Goal: Navigation & Orientation: Find specific page/section

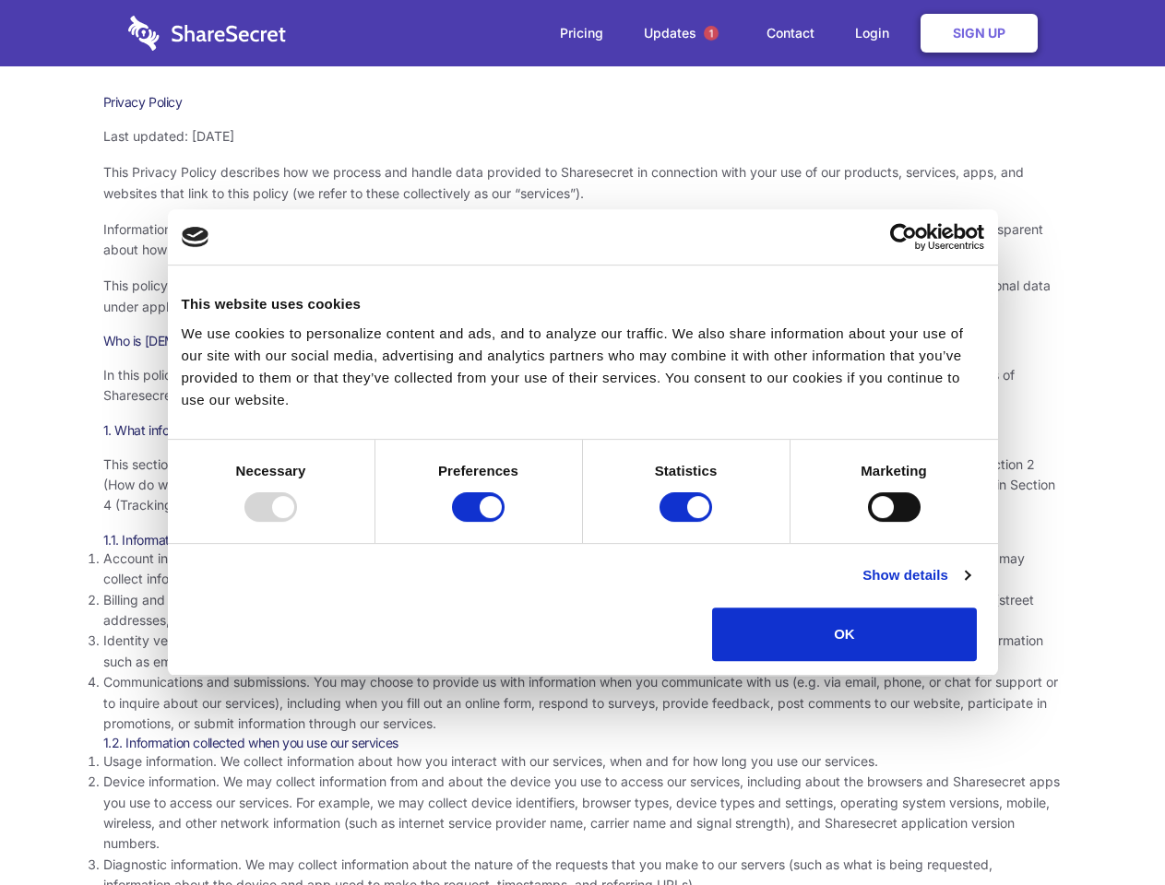
click at [297, 522] on div at bounding box center [270, 507] width 53 height 30
click at [504, 522] on input "Preferences" at bounding box center [478, 507] width 53 height 30
checkbox input "false"
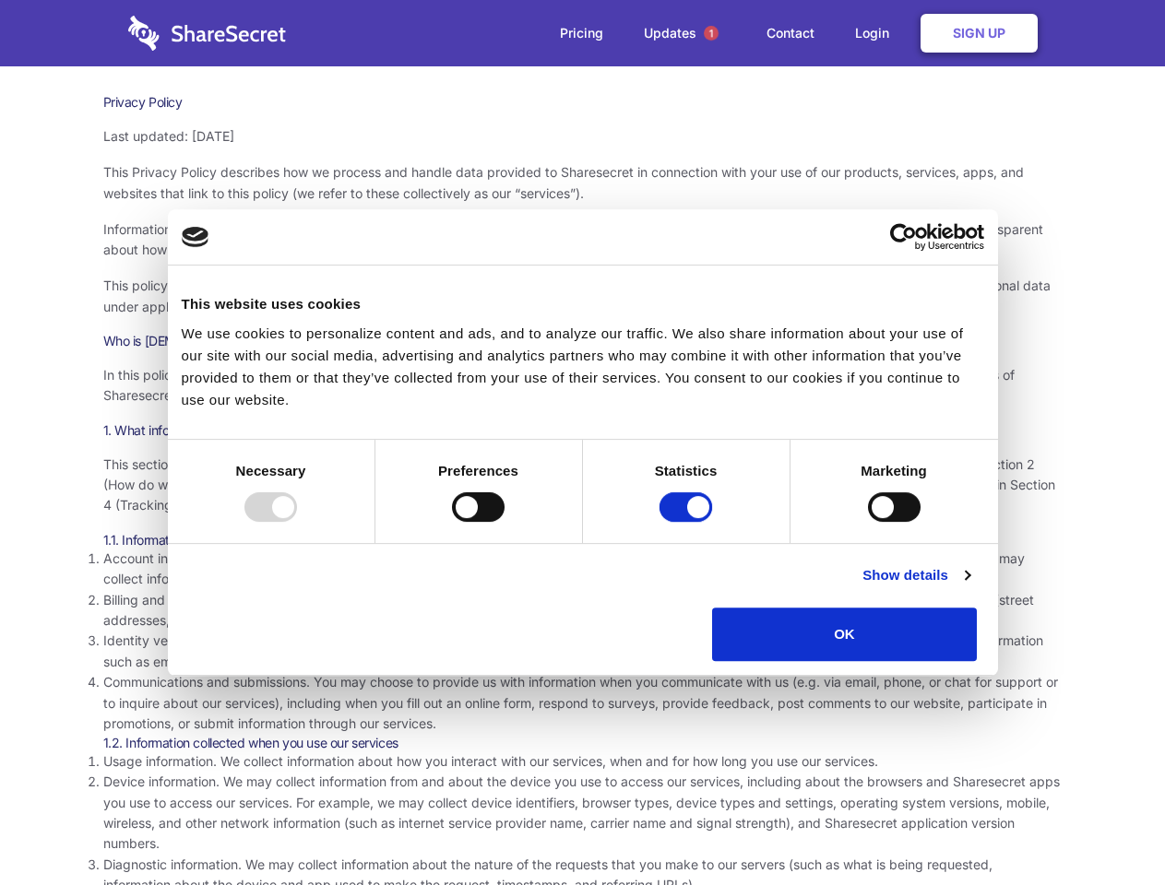
click at [688, 522] on input "Statistics" at bounding box center [685, 507] width 53 height 30
checkbox input "false"
click at [868, 522] on input "Marketing" at bounding box center [894, 507] width 53 height 30
checkbox input "true"
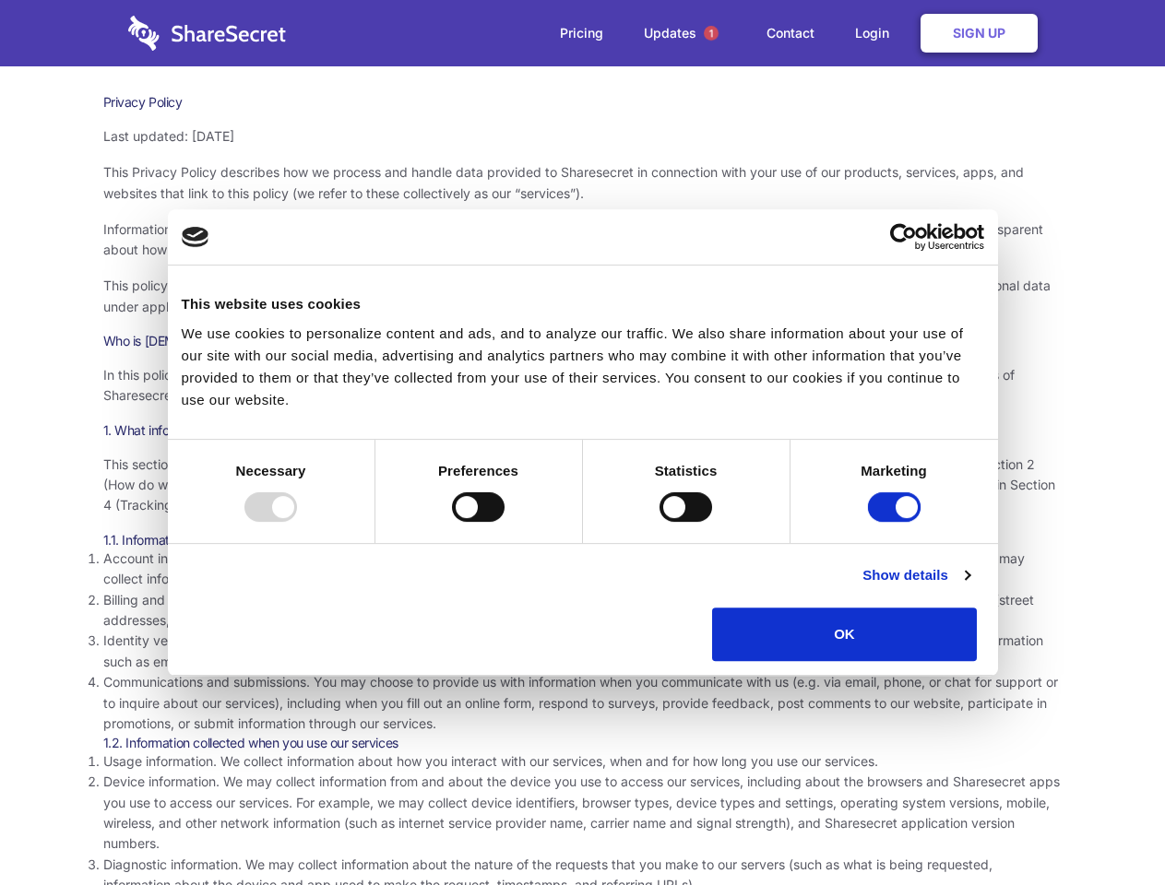
checkbox input "true"
click at [969, 587] on link "Show details" at bounding box center [915, 575] width 107 height 22
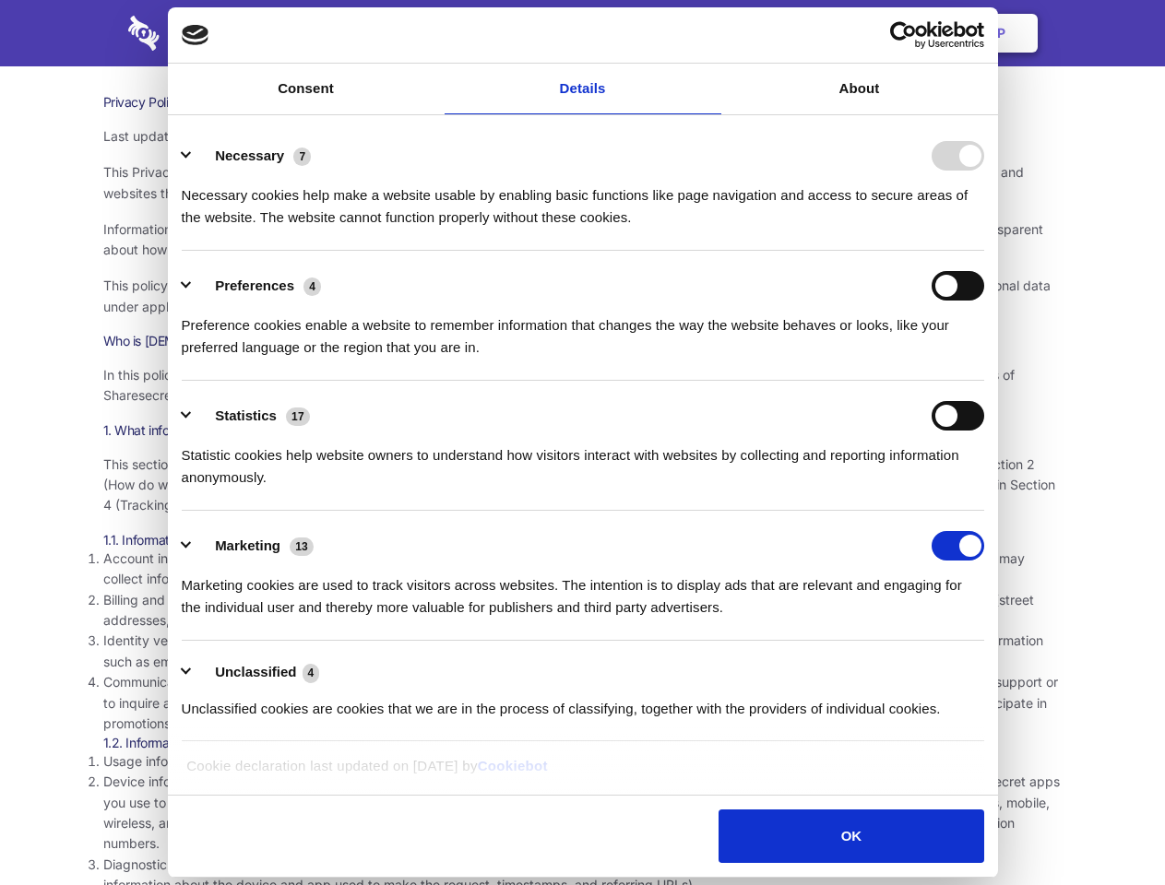
click at [1019, 668] on li "Identity verification information. Some services require you to verify your ide…" at bounding box center [582, 651] width 959 height 41
click at [710, 33] on span "1" at bounding box center [711, 33] width 15 height 15
